Goal: Task Accomplishment & Management: Manage account settings

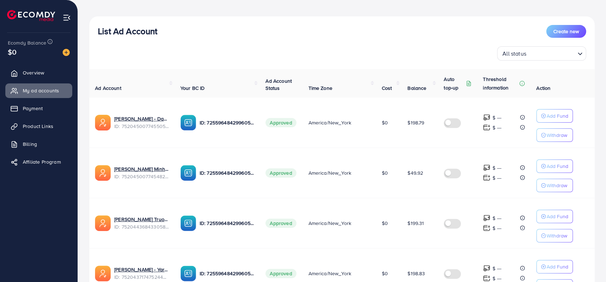
scroll to position [41, 0]
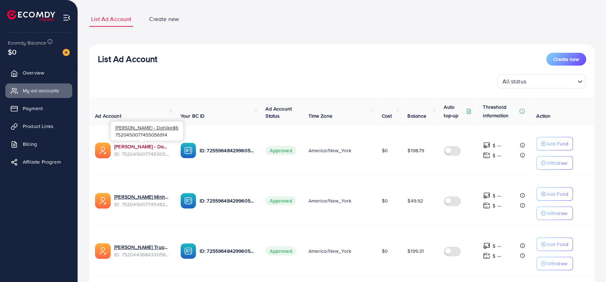
click at [143, 144] on link "Trung Hieu - Dahlke86" at bounding box center [141, 146] width 55 height 7
drag, startPoint x: 170, startPoint y: 146, endPoint x: 143, endPoint y: 144, distance: 27.1
click at [143, 144] on td "Trung Hieu - Dahlke86 ID: 7520450077455056914" at bounding box center [131, 150] width 85 height 50
copy link "Dahlke86"
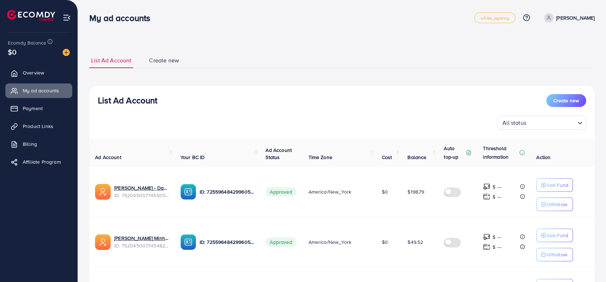
click at [263, 117] on div "All status Loading..." at bounding box center [342, 122] width 489 height 14
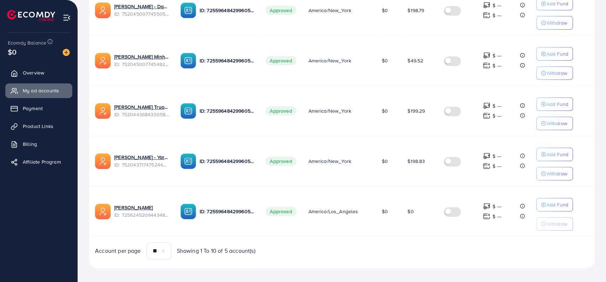
scroll to position [184, 0]
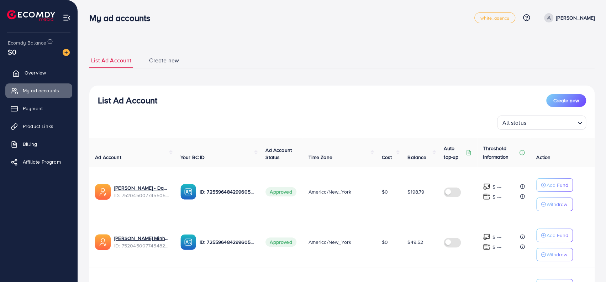
click at [30, 69] on span "Overview" at bounding box center [35, 72] width 21 height 7
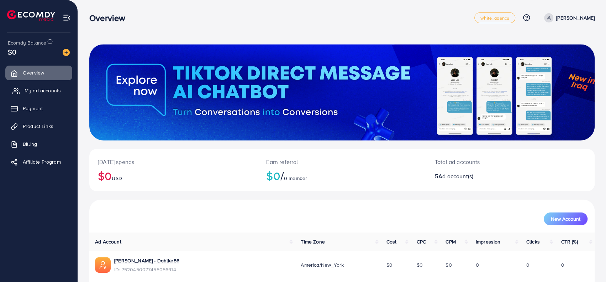
click at [32, 92] on span "My ad accounts" at bounding box center [43, 90] width 36 height 7
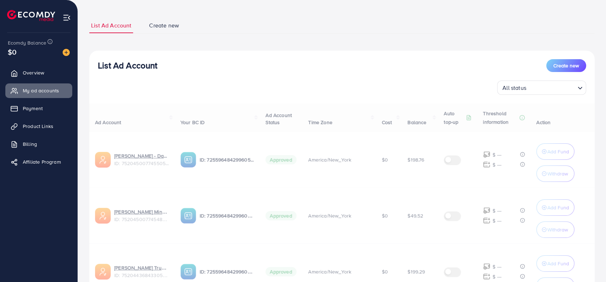
scroll to position [34, 0]
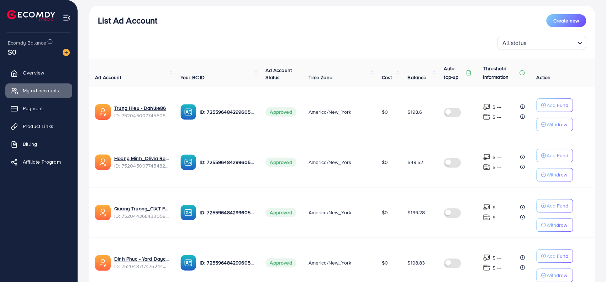
scroll to position [77, 0]
